Goal: Communication & Community: Connect with others

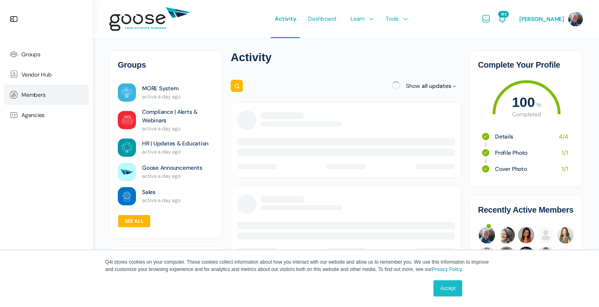
click at [38, 91] on span "Members" at bounding box center [33, 94] width 24 height 7
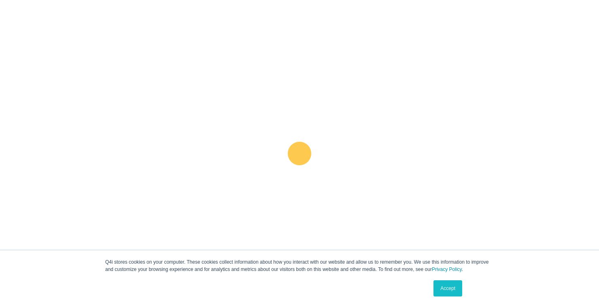
click at [451, 290] on link "Accept" at bounding box center [448, 288] width 29 height 16
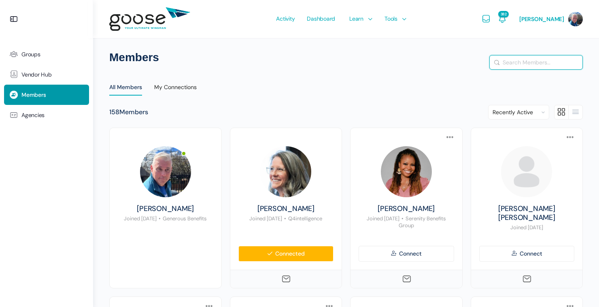
click at [517, 63] on input "Search Members…" at bounding box center [536, 62] width 93 height 14
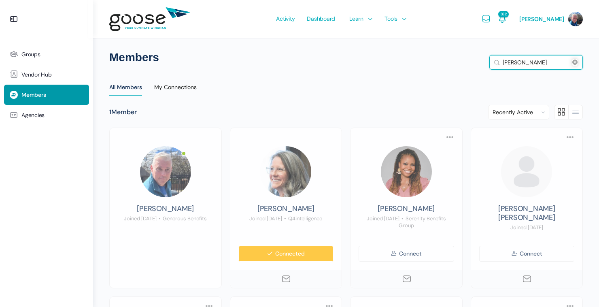
click at [493, 58] on button "Search" at bounding box center [497, 62] width 9 height 8
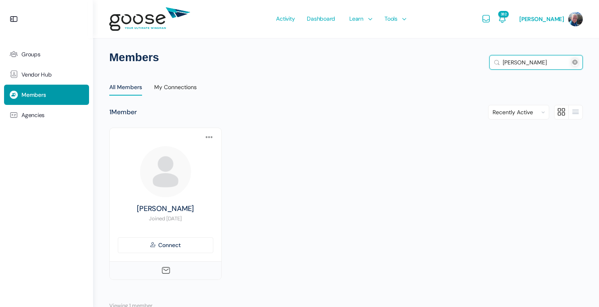
drag, startPoint x: 532, startPoint y: 61, endPoint x: 502, endPoint y: 56, distance: 29.6
click at [500, 61] on input "[PERSON_NAME]" at bounding box center [536, 62] width 93 height 14
type input "[PERSON_NAME]"
click at [493, 58] on button "Search" at bounding box center [497, 62] width 9 height 8
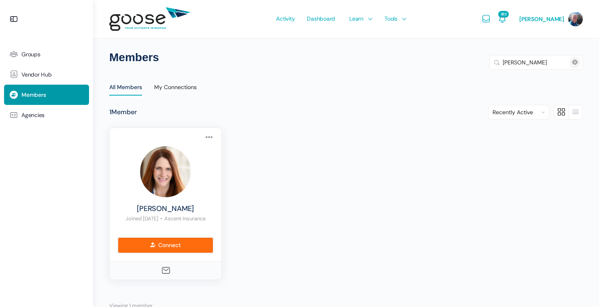
click at [173, 241] on link "Connect" at bounding box center [166, 245] width 96 height 16
click at [171, 251] on link "Connect" at bounding box center [166, 245] width 96 height 16
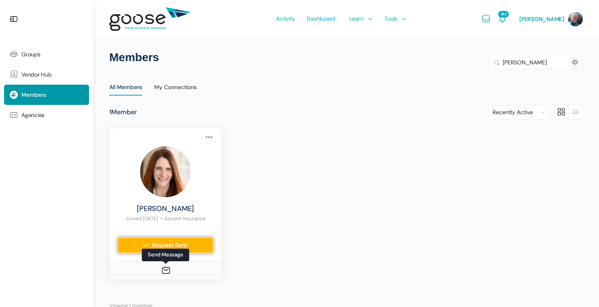
click at [163, 270] on icon at bounding box center [166, 271] width 10 height 10
click at [165, 270] on icon at bounding box center [166, 271] width 10 height 10
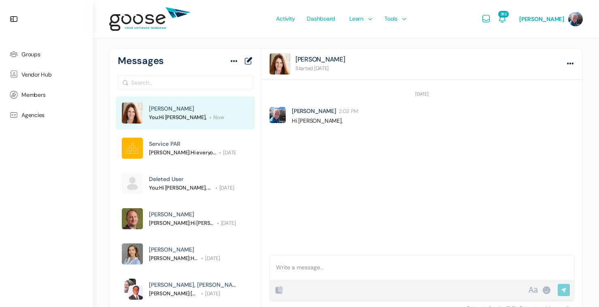
click at [299, 270] on div at bounding box center [422, 267] width 304 height 25
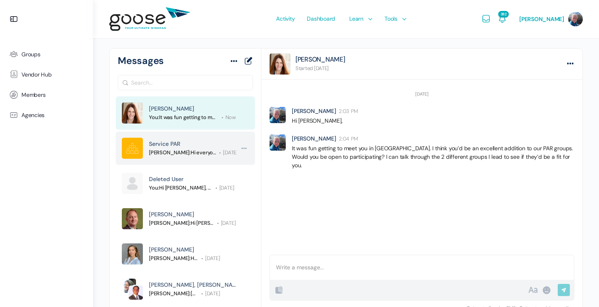
click at [183, 155] on span "Wendy Keneipp:" at bounding box center [170, 152] width 42 height 7
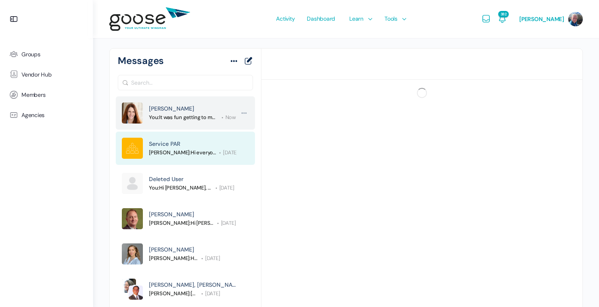
scroll to position [560, 0]
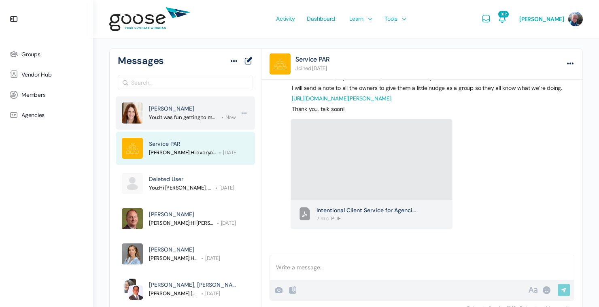
click at [183, 121] on span "You: It was fun getting to meet you in Chicago. I think you’d be an excellent a…" at bounding box center [184, 117] width 70 height 8
